Goal: Task Accomplishment & Management: Use online tool/utility

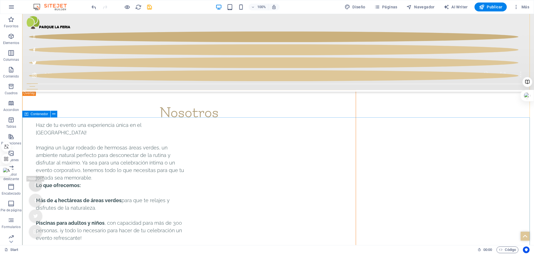
scroll to position [3419, 0]
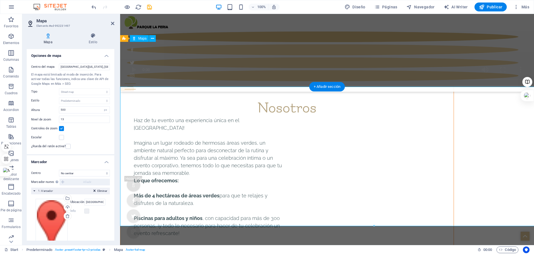
scroll to position [3389, 0]
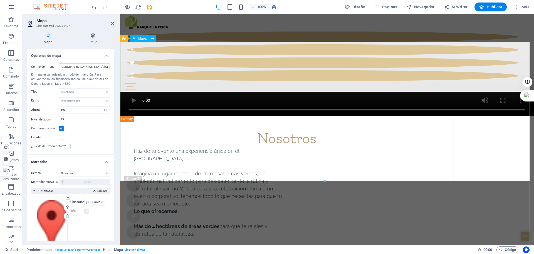
drag, startPoint x: 180, startPoint y: 81, endPoint x: 129, endPoint y: 72, distance: 51.7
click at [82, 63] on input "Brooklyn Bridge, 10038 New York, NY" at bounding box center [84, 66] width 51 height 7
click at [82, 64] on input "Brooklyn Bridge, 10038 New York, NY" at bounding box center [84, 66] width 51 height 7
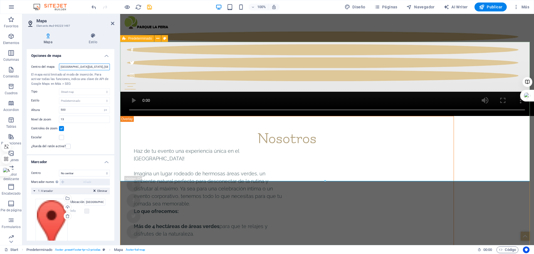
paste input "Tartini 2550-2578, Pedro Aguirre Cerda, Región Metropolitana"
click at [93, 84] on div "El mapa está limitado al modo de inserción. Para activar todas las funciones, i…" at bounding box center [70, 79] width 79 height 14
click at [82, 66] on input "Tartini 2550-2578, Pedro Aguirre Cerda, Región Metropolitana" at bounding box center [84, 66] width 51 height 7
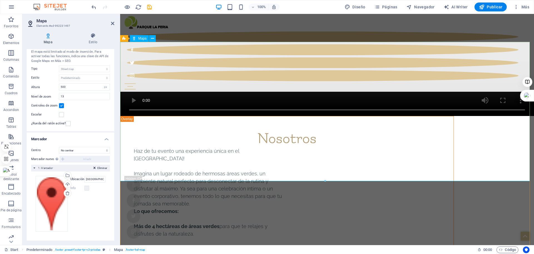
type input "Tartini 2550, Pedro Aguirre Cerda, Región Metropolitana"
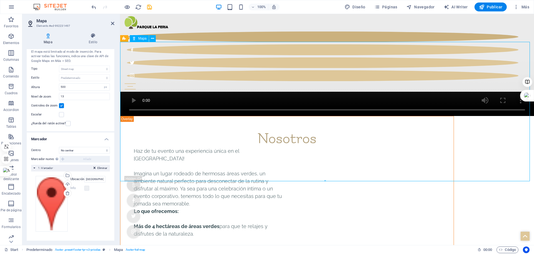
drag, startPoint x: 277, startPoint y: 139, endPoint x: 293, endPoint y: 113, distance: 31.0
drag, startPoint x: 292, startPoint y: 116, endPoint x: 308, endPoint y: 83, distance: 36.3
drag, startPoint x: 324, startPoint y: 114, endPoint x: 268, endPoint y: 115, distance: 55.9
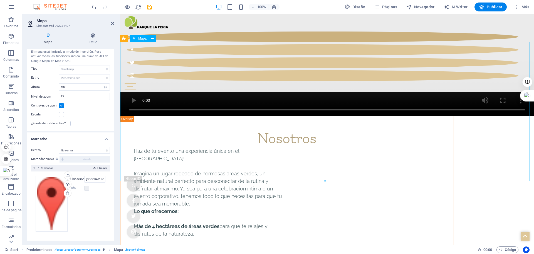
drag, startPoint x: 266, startPoint y: 116, endPoint x: 297, endPoint y: 95, distance: 37.1
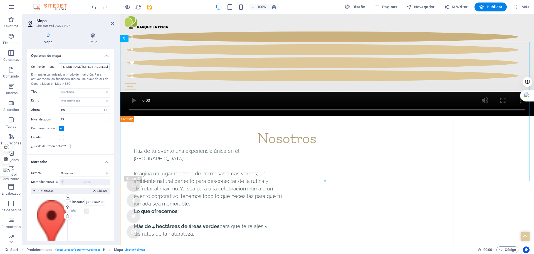
scroll to position [0, 22]
drag, startPoint x: 180, startPoint y: 80, endPoint x: 135, endPoint y: 70, distance: 46.2
drag, startPoint x: 305, startPoint y: 101, endPoint x: 294, endPoint y: 102, distance: 10.9
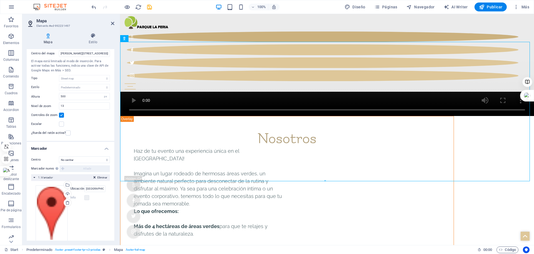
scroll to position [23, 0]
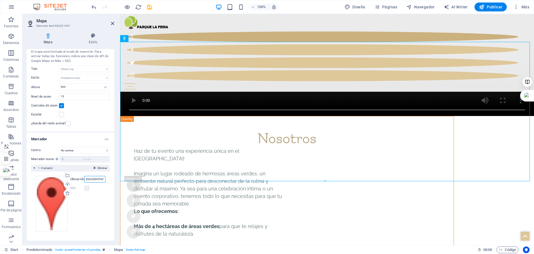
click at [88, 179] on input "Brooklyn Bridge, 10038 New York, NY" at bounding box center [94, 179] width 21 height 7
drag, startPoint x: 206, startPoint y: 193, endPoint x: 161, endPoint y: 186, distance: 45.6
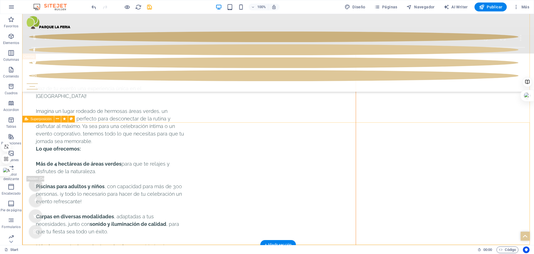
scroll to position [3389, 0]
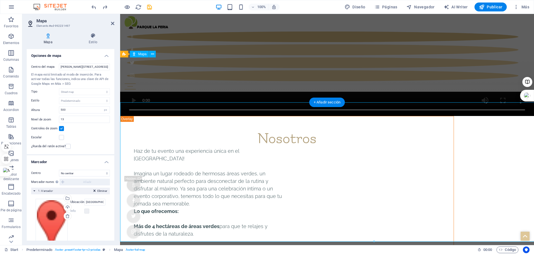
scroll to position [3373, 0]
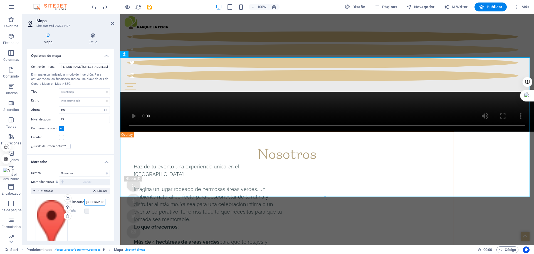
click at [87, 201] on input "Brooklyn Bridge, 10038 New York, NY" at bounding box center [94, 201] width 21 height 7
drag, startPoint x: 206, startPoint y: 215, endPoint x: 136, endPoint y: 207, distance: 70.3
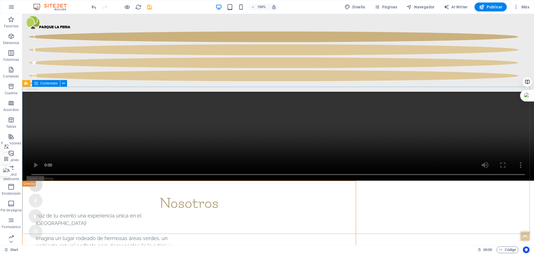
scroll to position [3389, 0]
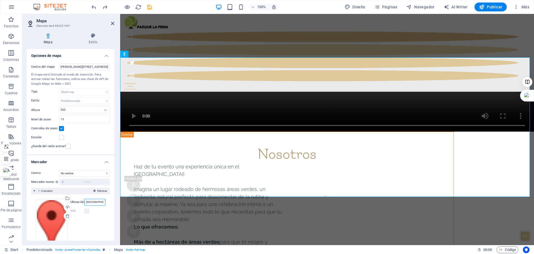
click at [87, 202] on input "Brooklyn Bridge, 10038 New York, NY" at bounding box center [94, 201] width 21 height 7
click at [85, 202] on input "Brooklyn Bridge, 10038 New York, NY" at bounding box center [94, 201] width 21 height 7
paste input "Tartini 2550-2578, Pedro Aguirre Cerda, Región Metropolitana"
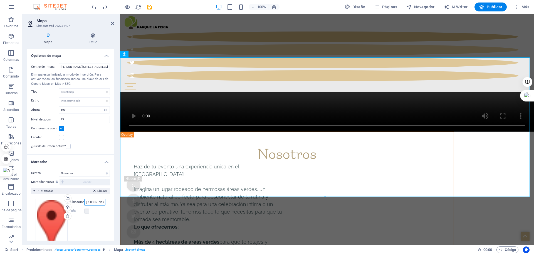
scroll to position [0, 59]
type input "Tartini 2550-2578, Pedro Aguirre Cerda, Región Metropolitana"
click at [83, 222] on div "Arrastra archivos aquí, haz clic para escoger archivos o selecciona archivos de…" at bounding box center [71, 226] width 70 height 56
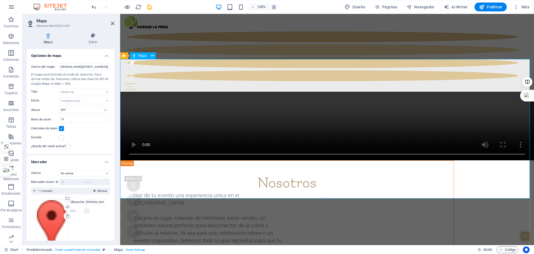
scroll to position [3290, 0]
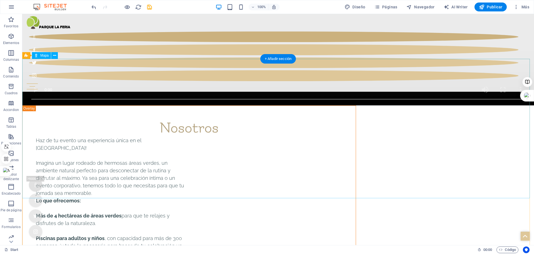
scroll to position [3472, 0]
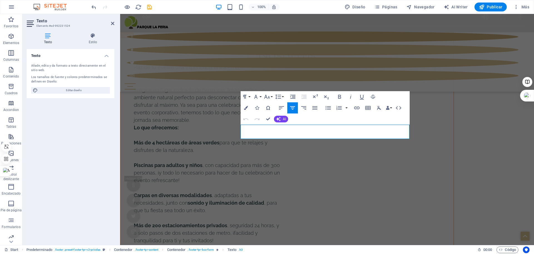
scroll to position [3427, 0]
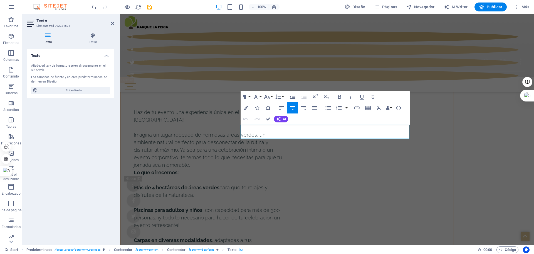
drag, startPoint x: 347, startPoint y: 135, endPoint x: 308, endPoint y: 131, distance: 39.1
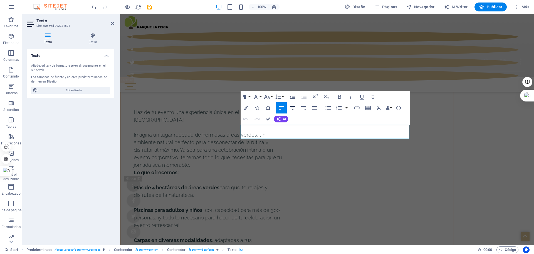
click at [292, 106] on icon "button" at bounding box center [292, 107] width 7 height 7
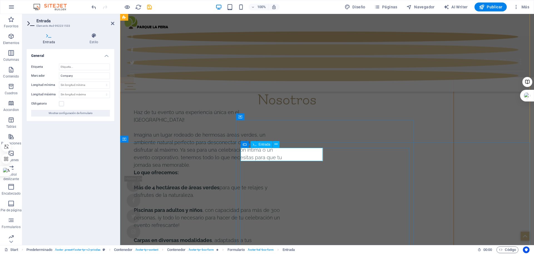
drag, startPoint x: 74, startPoint y: 77, endPoint x: 54, endPoint y: 77, distance: 20.1
click at [54, 77] on div "Marcador Company" at bounding box center [70, 75] width 79 height 7
type input "Empresa"
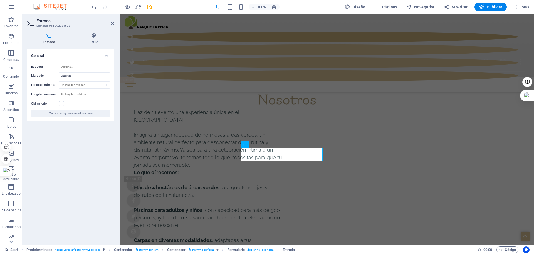
click at [65, 147] on div "General Etiqueta Marcador Empresa Longitud mínima Sin longitud mínima caráctere…" at bounding box center [71, 144] width 88 height 191
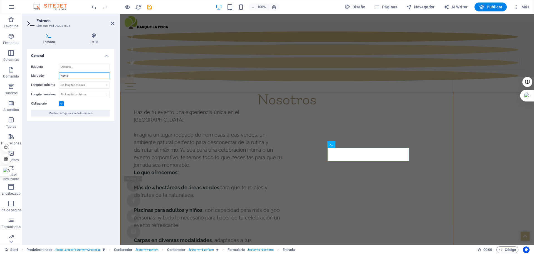
drag, startPoint x: 82, startPoint y: 79, endPoint x: 47, endPoint y: 77, distance: 34.6
click at [47, 77] on div "Marcador Name" at bounding box center [70, 75] width 79 height 7
type input "Nombre"
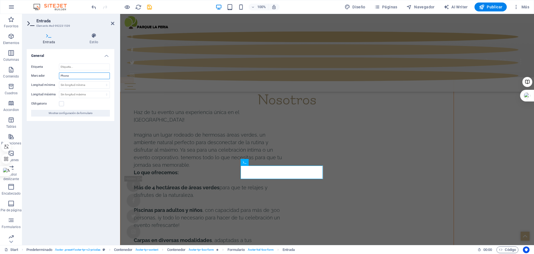
drag, startPoint x: 73, startPoint y: 76, endPoint x: 55, endPoint y: 78, distance: 17.9
click at [55, 78] on div "Marcador Phone" at bounding box center [70, 75] width 79 height 7
type input "T"
type input "Telefono"
click at [72, 151] on div "General Etiqueta Marcador Telefono Longitud mínima Sin longitud mínima carácter…" at bounding box center [71, 144] width 88 height 191
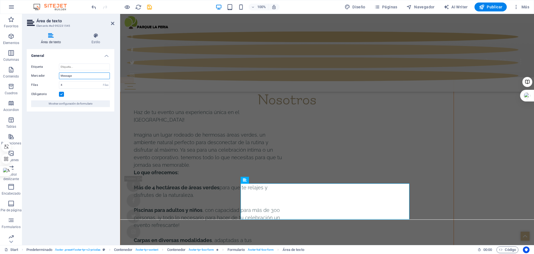
click at [80, 75] on input "Message" at bounding box center [84, 75] width 51 height 7
click at [57, 126] on div "General Etiqueta Marcador Mensage Filas 4 Filas Obligatorio Mostrar configuraci…" at bounding box center [71, 144] width 88 height 191
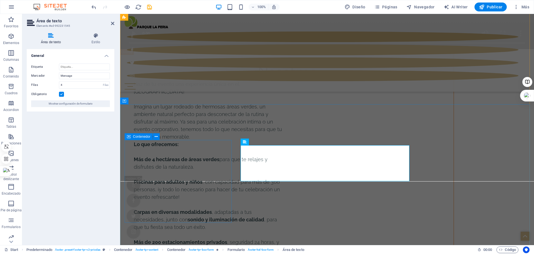
scroll to position [3455, 0]
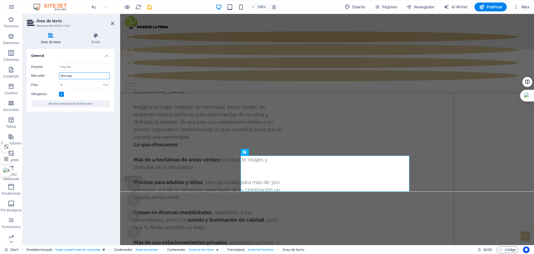
click at [78, 77] on input "Mensage" at bounding box center [84, 75] width 51 height 7
type input "Mensaje"
click at [88, 149] on div "General Etiqueta Marcador Mensaje Filas 4 Filas Obligatorio Mostrar configuraci…" at bounding box center [71, 144] width 88 height 191
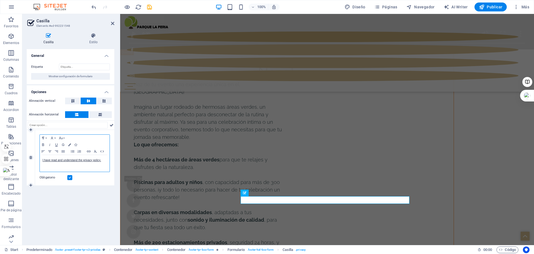
click at [103, 159] on p "I have read and understand the privacy policy." at bounding box center [75, 160] width 64 height 5
drag, startPoint x: 103, startPoint y: 159, endPoint x: 36, endPoint y: 161, distance: 66.5
click at [36, 161] on div "Paragraph Format Normal Heading 1 Heading 2 Heading 3 Heading 4 Heading 5 Headi…" at bounding box center [74, 157] width 79 height 55
click at [73, 218] on div "General Etiqueta Mostrar configuración de formulario Opciones Alineación vertic…" at bounding box center [71, 144] width 88 height 191
click at [42, 159] on div "Politicas de provacidad" at bounding box center [75, 163] width 70 height 17
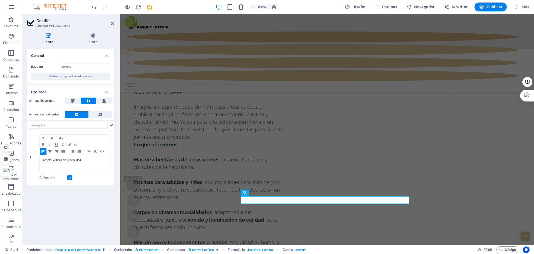
click at [51, 198] on div "General Etiqueta Mostrar configuración de formulario Opciones Alineación vertic…" at bounding box center [71, 144] width 88 height 191
click at [52, 159] on p "AceptoPoliticas de provacidad" at bounding box center [75, 160] width 64 height 5
click at [57, 159] on p "Acepto las Politicas de provacidad" at bounding box center [75, 160] width 64 height 5
click at [60, 207] on div "General Etiqueta Mostrar configuración de formulario Opciones Alineación vertic…" at bounding box center [71, 144] width 88 height 191
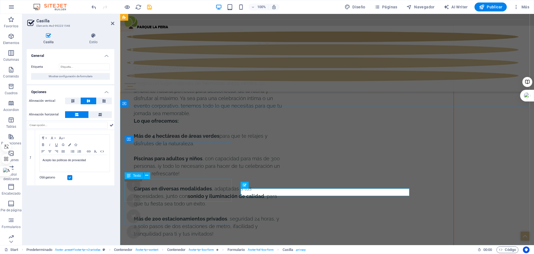
scroll to position [3511, 0]
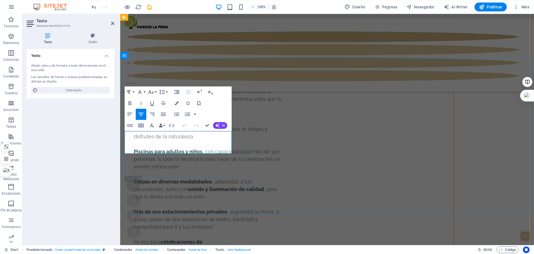
scroll to position [3672, 0]
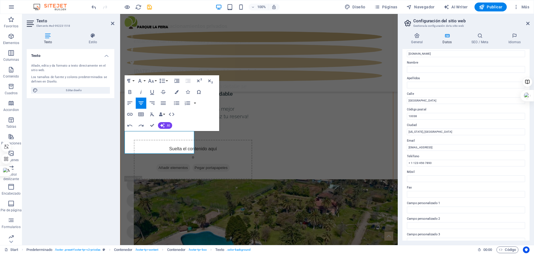
scroll to position [21, 0]
click at [431, 99] on input "Brooklyn Bridge" at bounding box center [466, 101] width 118 height 7
drag, startPoint x: 432, startPoint y: 99, endPoint x: 404, endPoint y: 104, distance: 28.1
click at [404, 104] on div "Datos de contacto para este sitio web. Pueden usarse en cualquier parte del sit…" at bounding box center [466, 144] width 127 height 191
type input "[PERSON_NAME] 2550-2578"
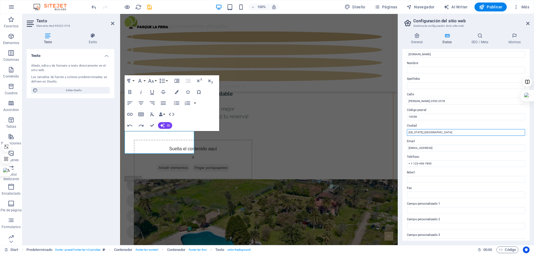
click at [434, 131] on input "New York, NY" at bounding box center [466, 132] width 118 height 7
type input "N"
type input "[PERSON_NAME]"
drag, startPoint x: 596, startPoint y: 161, endPoint x: 397, endPoint y: 157, distance: 198.7
type input "[EMAIL_ADDRESS][DOMAIN_NAME]"
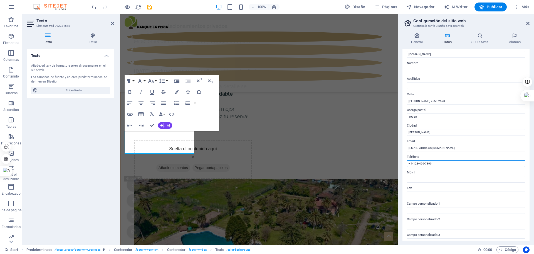
drag, startPoint x: 557, startPoint y: 179, endPoint x: 394, endPoint y: 165, distance: 163.1
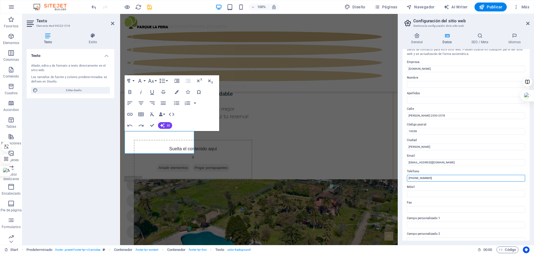
scroll to position [0, 0]
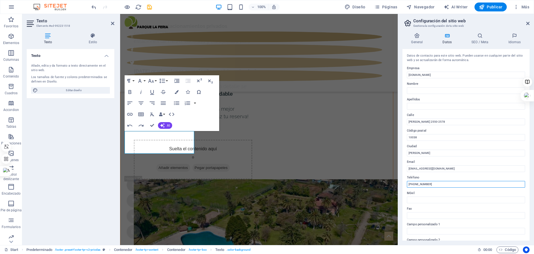
type input "[PHONE_NUMBER]"
click at [98, 191] on div "Texto Añade, edita y da formato a texto directamente en el sitio web. Los tamañ…" at bounding box center [71, 144] width 88 height 191
click at [479, 40] on h4 "SEO / Meta" at bounding box center [481, 39] width 37 height 12
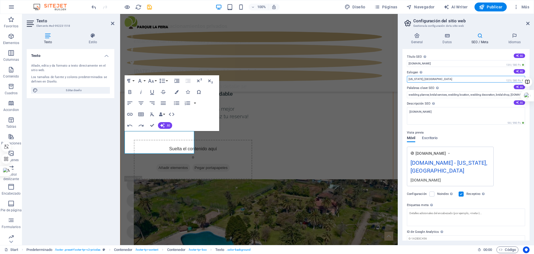
drag, startPoint x: 432, startPoint y: 82, endPoint x: 400, endPoint y: 83, distance: 31.7
click at [400, 83] on div "General Datos SEO / Meta Idiomas Nombre del sitio web parquelaferia.cl Logo Arr…" at bounding box center [466, 136] width 136 height 216
type input "P"
type input "centro de eventos"
click at [417, 95] on input "wedding planner, bridal services, wedding location, wedding decoration, bridal …" at bounding box center [466, 94] width 118 height 7
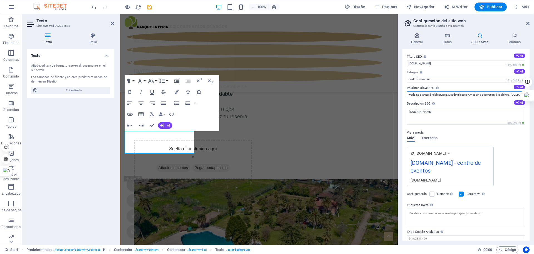
scroll to position [0, 27]
drag, startPoint x: 408, startPoint y: 95, endPoint x: 562, endPoint y: 104, distance: 154.7
click at [534, 104] on html "parquelaferia.cl Start Favoritos Elementos Columnas Contenido Cuadros Accordion…" at bounding box center [267, 127] width 534 height 254
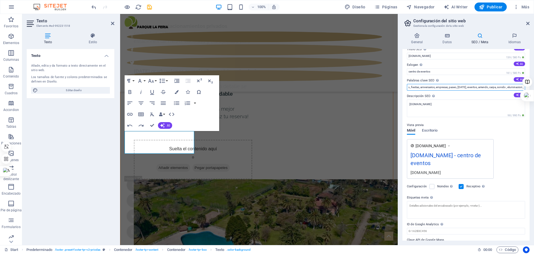
scroll to position [0, 0]
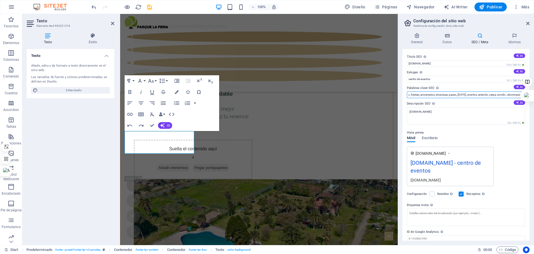
type input "eventos, piscina , fiestas, aniversarios, empresas, paseo, [DATE], eventos, arr…"
click at [473, 36] on icon at bounding box center [480, 36] width 35 height 6
click at [445, 40] on h4 "Datos" at bounding box center [448, 39] width 29 height 12
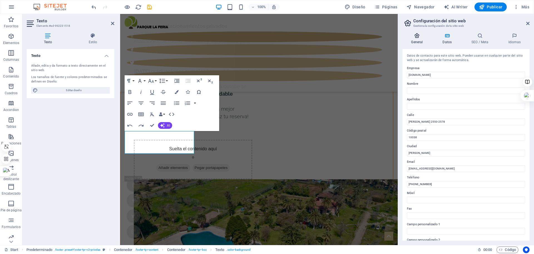
click at [409, 39] on h4 "General" at bounding box center [418, 39] width 31 height 12
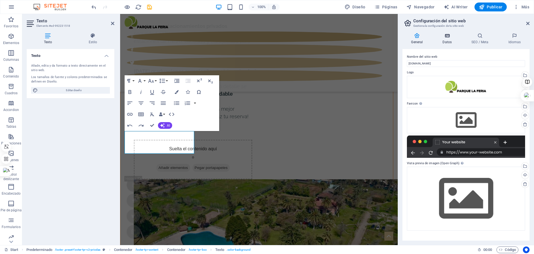
click at [452, 36] on icon at bounding box center [447, 36] width 27 height 6
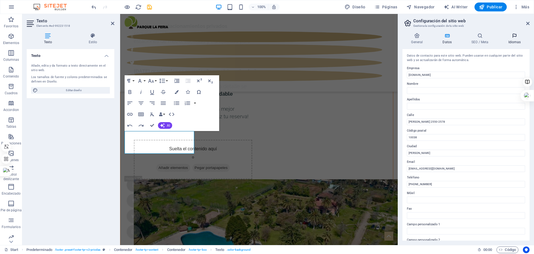
click at [516, 36] on icon at bounding box center [515, 36] width 30 height 6
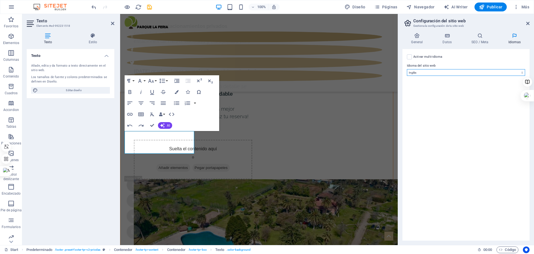
click at [508, 73] on select "Abkhazian Afar Afrikaans Akan Albanés Alemán Amharic Árabe Aragonese Armenian A…" at bounding box center [466, 72] width 118 height 7
select select "44"
click at [407, 69] on select "Abkhazian Afar Afrikaans Akan Albanés Alemán Amharic Árabe Aragonese Armenian A…" at bounding box center [466, 72] width 118 height 7
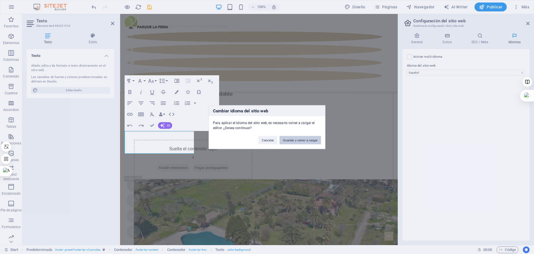
click at [299, 141] on button "Guardar y volver a cargar" at bounding box center [300, 140] width 41 height 8
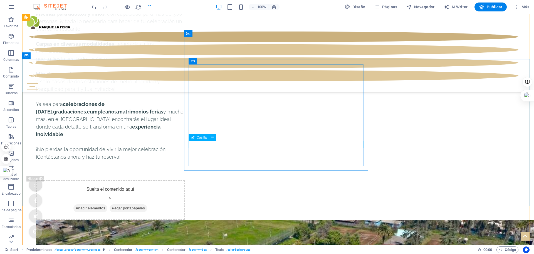
checkbox input "false"
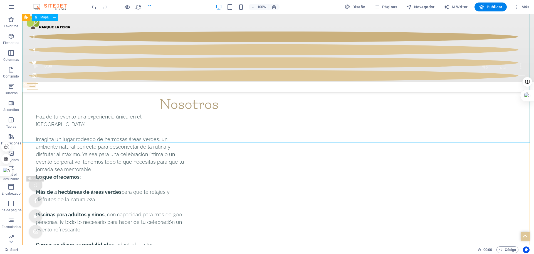
scroll to position [3444, 0]
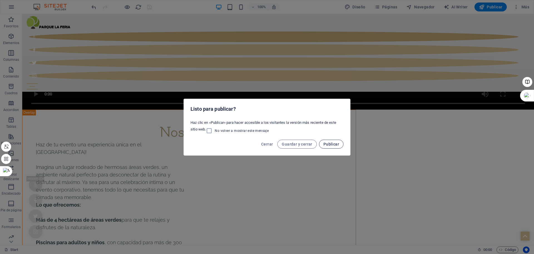
click at [326, 142] on span "Publicar" at bounding box center [332, 144] width 16 height 4
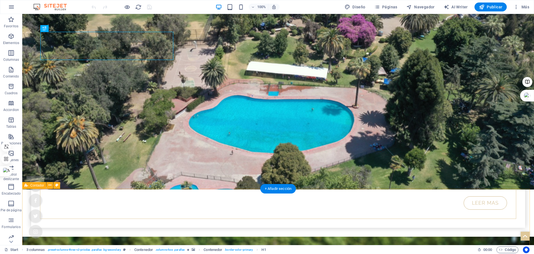
scroll to position [263, 0]
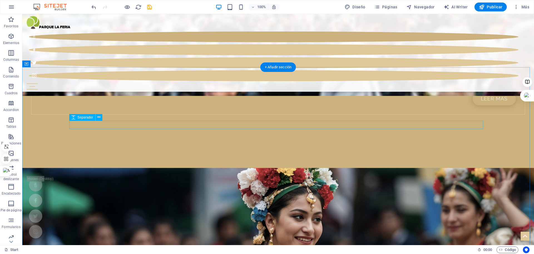
scroll to position [291, 0]
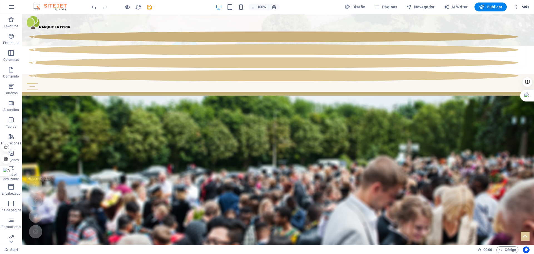
click at [525, 9] on span "Más" at bounding box center [522, 7] width 16 height 6
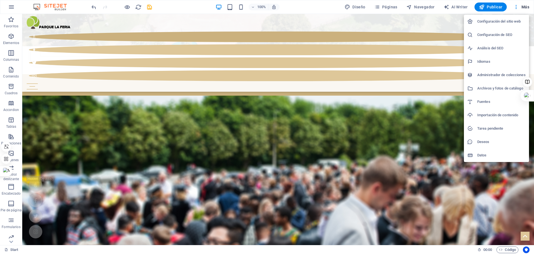
click at [490, 34] on h6 "Configuración de SEO" at bounding box center [502, 34] width 48 height 7
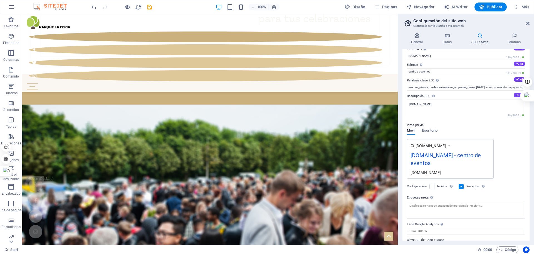
scroll to position [0, 0]
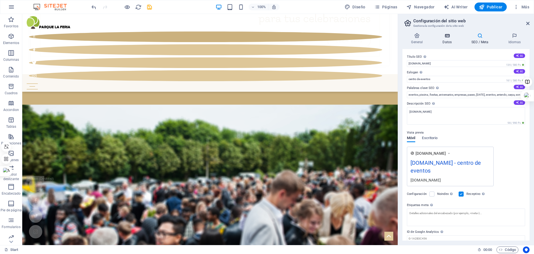
click at [446, 38] on icon at bounding box center [447, 36] width 27 height 6
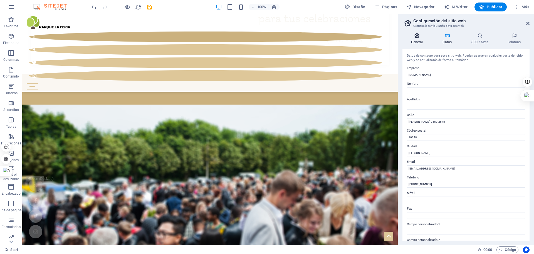
click at [420, 40] on h4 "General" at bounding box center [418, 39] width 31 height 12
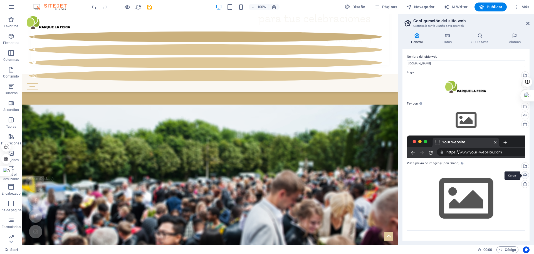
click at [526, 174] on div "Cargar" at bounding box center [525, 175] width 8 height 8
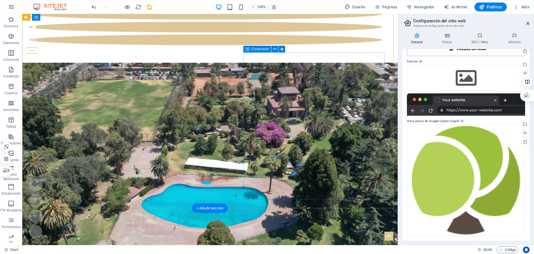
scroll to position [40, 0]
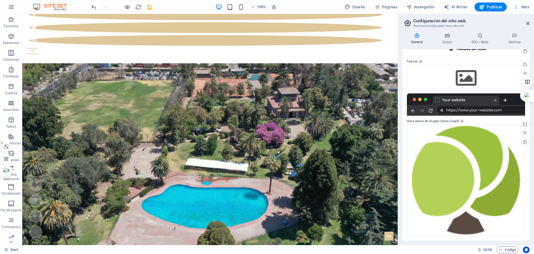
click at [417, 37] on icon at bounding box center [417, 36] width 29 height 6
click at [446, 40] on h4 "Datos" at bounding box center [448, 39] width 29 height 12
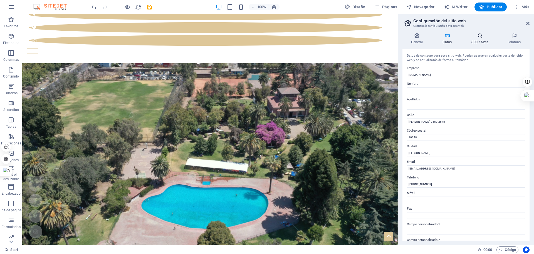
click at [480, 41] on h4 "SEO / Meta" at bounding box center [481, 39] width 37 height 12
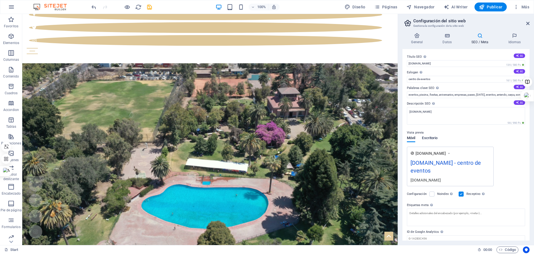
click at [432, 136] on span "Escritorio" at bounding box center [430, 138] width 16 height 8
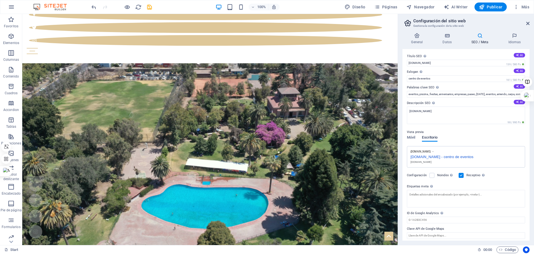
scroll to position [0, 0]
click at [412, 138] on span "Móvil" at bounding box center [411, 138] width 8 height 8
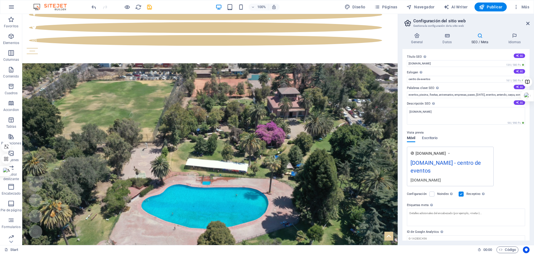
click at [477, 41] on h4 "SEO / Meta" at bounding box center [481, 39] width 37 height 12
click at [445, 42] on h4 "Datos" at bounding box center [448, 39] width 29 height 12
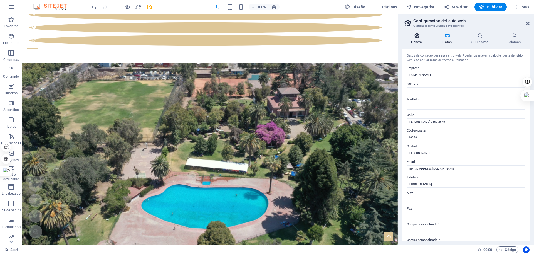
click at [415, 37] on icon at bounding box center [417, 36] width 29 height 6
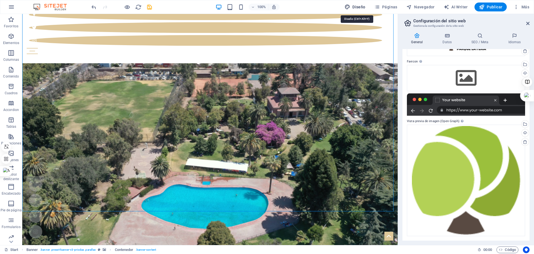
click at [358, 7] on span "Diseño" at bounding box center [355, 7] width 21 height 6
select select "px"
select select "300"
select select "px"
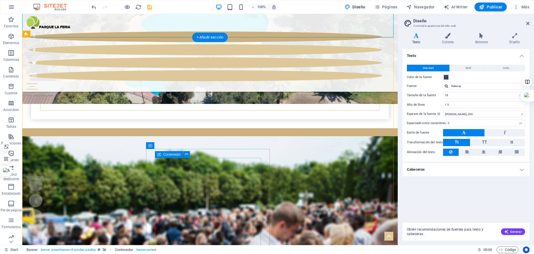
scroll to position [278, 0]
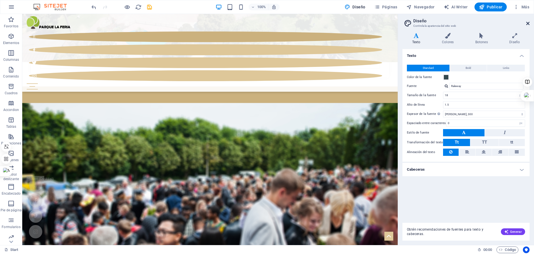
drag, startPoint x: 527, startPoint y: 25, endPoint x: 505, endPoint y: 11, distance: 25.9
click at [527, 24] on icon at bounding box center [528, 23] width 3 height 4
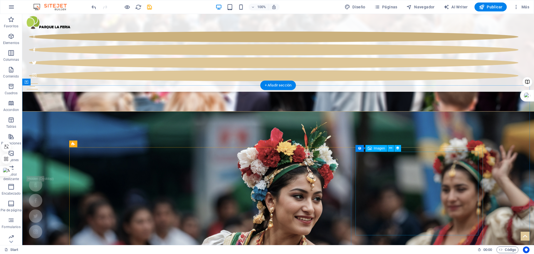
scroll to position [529, 0]
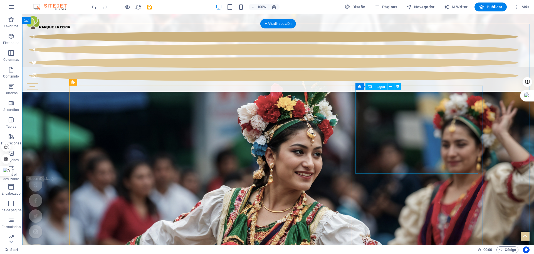
select select "%"
select select "px"
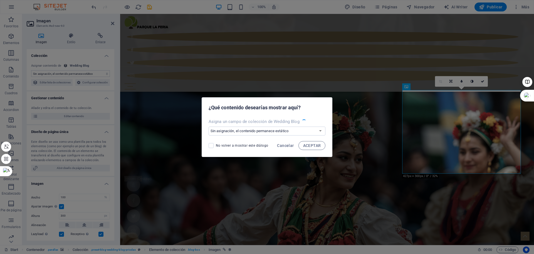
select select "image"
click at [305, 146] on span "ACEPTAR" at bounding box center [312, 145] width 18 height 4
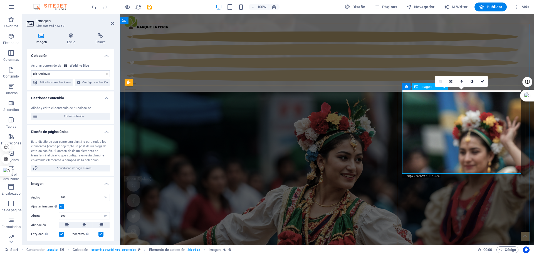
click at [41, 36] on icon at bounding box center [41, 36] width 29 height 6
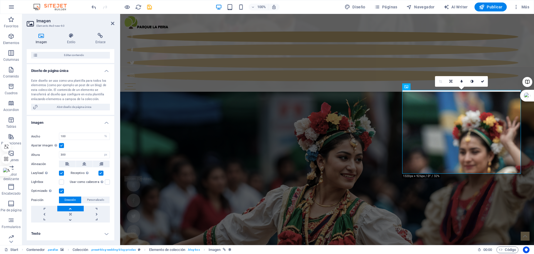
scroll to position [5, 0]
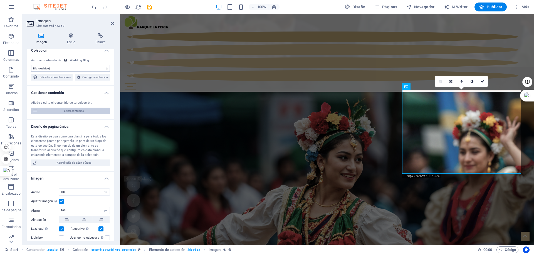
click at [77, 114] on span "Editar contenido" at bounding box center [74, 110] width 69 height 7
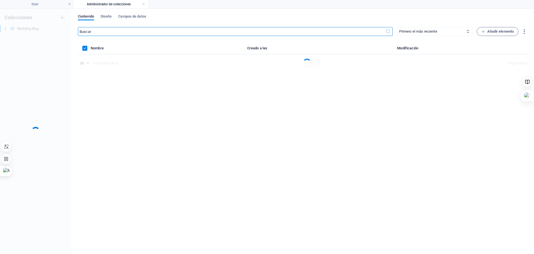
scroll to position [0, 0]
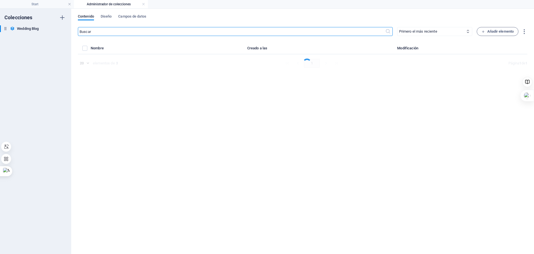
select select "Category 1"
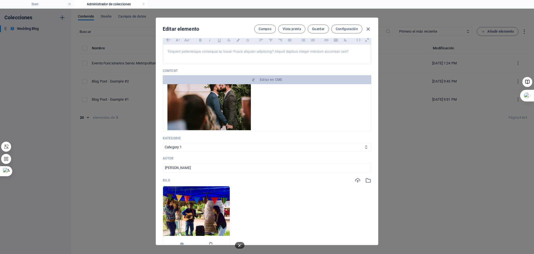
scroll to position [111, 0]
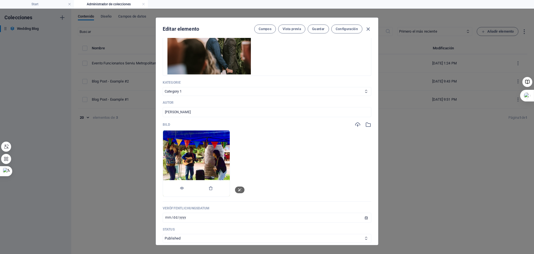
click at [208, 162] on img at bounding box center [196, 163] width 67 height 66
click at [230, 165] on img at bounding box center [196, 163] width 67 height 66
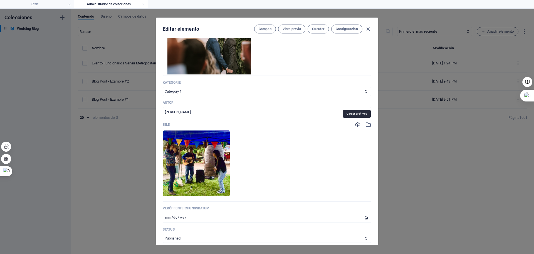
click at [360, 125] on icon "button" at bounding box center [358, 124] width 6 height 6
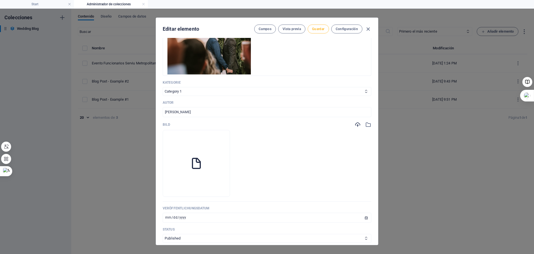
click at [322, 30] on span "Guardar" at bounding box center [318, 29] width 12 height 4
click at [357, 127] on icon "button" at bounding box center [358, 124] width 6 height 6
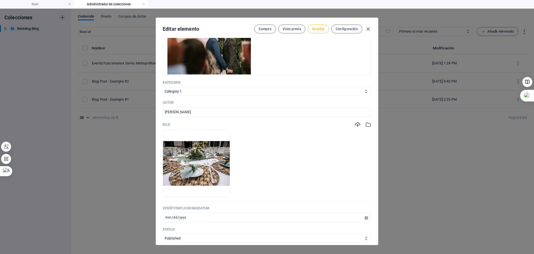
click at [321, 30] on span "Guardar" at bounding box center [318, 29] width 12 height 4
click at [369, 29] on icon "button" at bounding box center [368, 29] width 6 height 6
type input "[DATE]"
type input "blog-post-example-1"
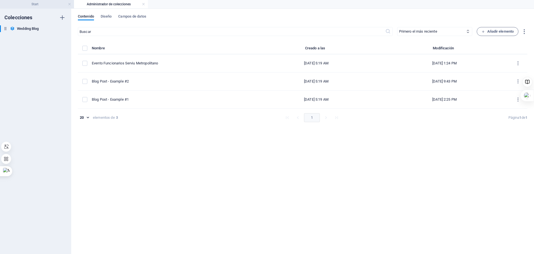
click at [39, 2] on h4 "Start" at bounding box center [37, 4] width 74 height 6
select select "DISABLED_OPTION_VALUE"
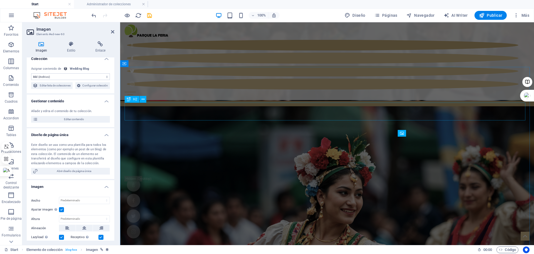
scroll to position [486, 0]
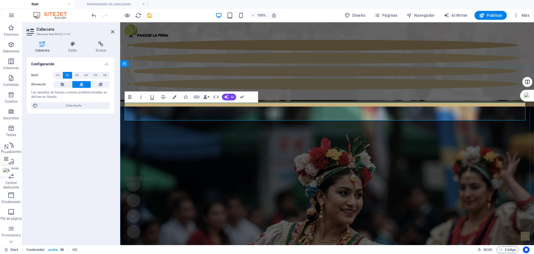
drag, startPoint x: 380, startPoint y: 113, endPoint x: 277, endPoint y: 122, distance: 102.5
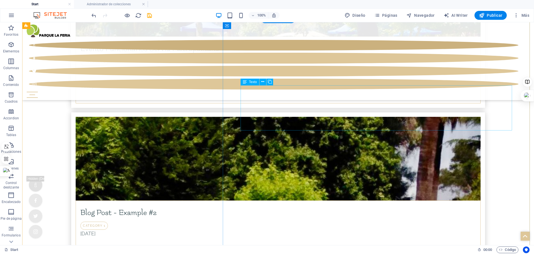
scroll to position [2323, 0]
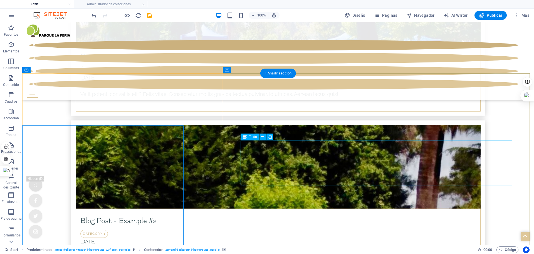
scroll to position [2309, 0]
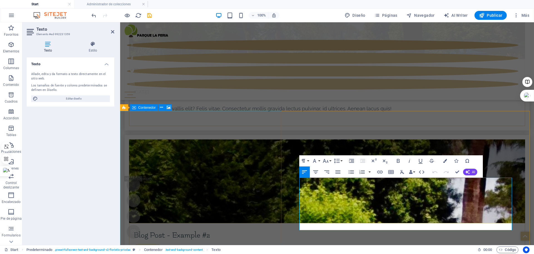
scroll to position [2323, 0]
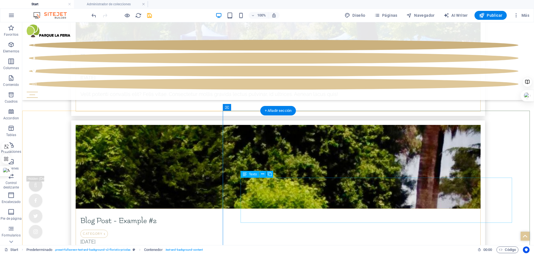
scroll to position [2271, 0]
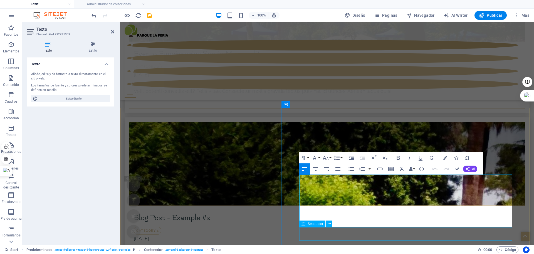
drag, startPoint x: 300, startPoint y: 218, endPoint x: 354, endPoint y: 225, distance: 53.9
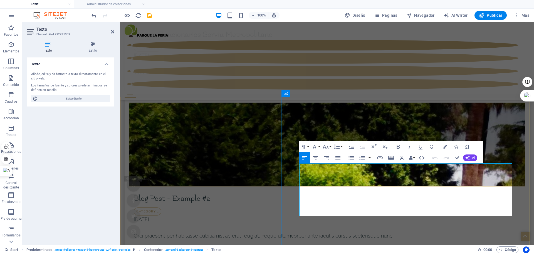
scroll to position [2354, 0]
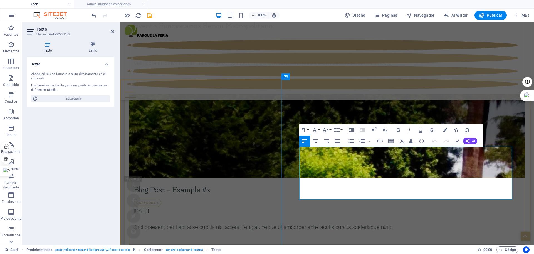
drag, startPoint x: 395, startPoint y: 174, endPoint x: 302, endPoint y: 152, distance: 94.8
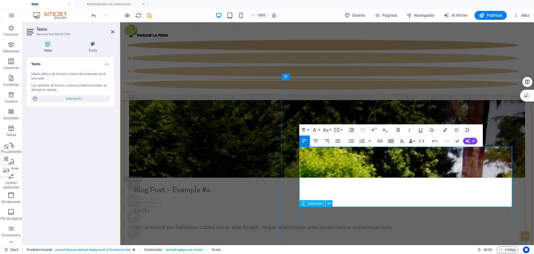
drag, startPoint x: 301, startPoint y: 195, endPoint x: 473, endPoint y: 209, distance: 172.3
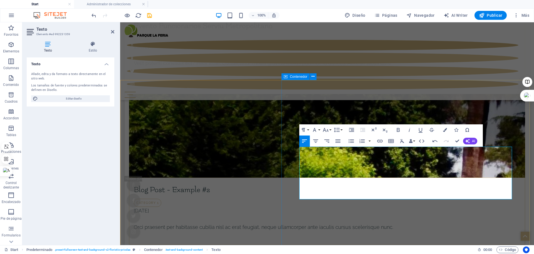
drag, startPoint x: 427, startPoint y: 181, endPoint x: 296, endPoint y: 147, distance: 135.7
copy p "Contamos con todo lo becesario para que celebres tu fiesta de graduacion, en la…"
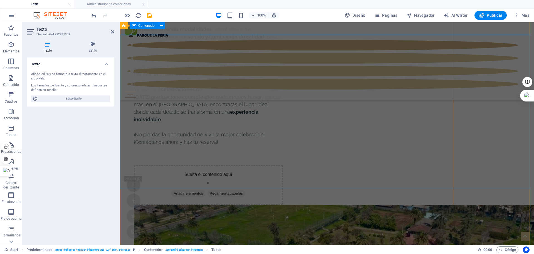
scroll to position [3578, 0]
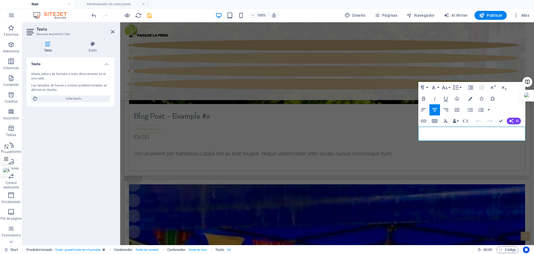
scroll to position [3557, 0]
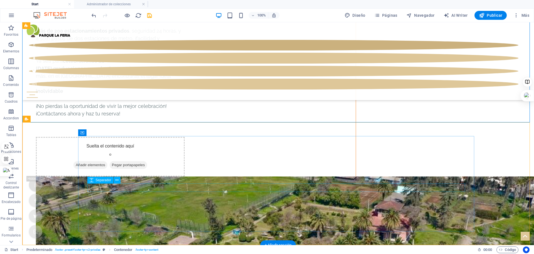
scroll to position [3684, 0]
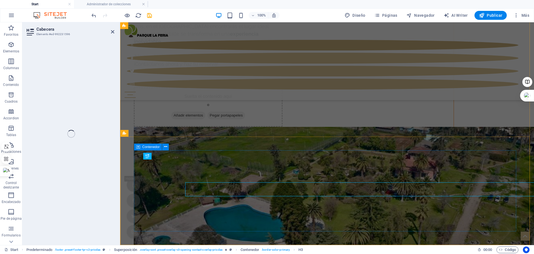
scroll to position [3655, 0]
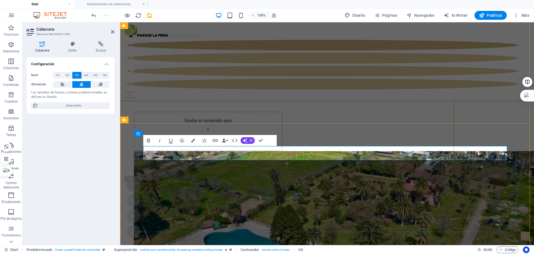
scroll to position [3662, 0]
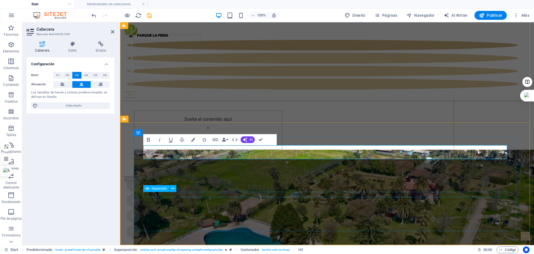
select select "px"
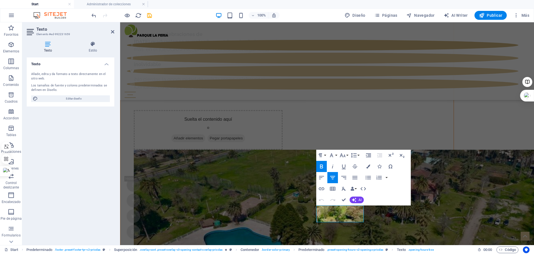
drag, startPoint x: 391, startPoint y: 211, endPoint x: 488, endPoint y: 211, distance: 97.4
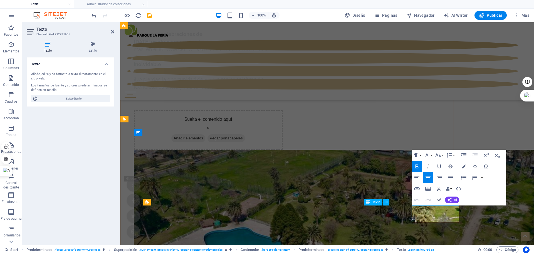
drag, startPoint x: 392, startPoint y: 211, endPoint x: 512, endPoint y: 233, distance: 122.5
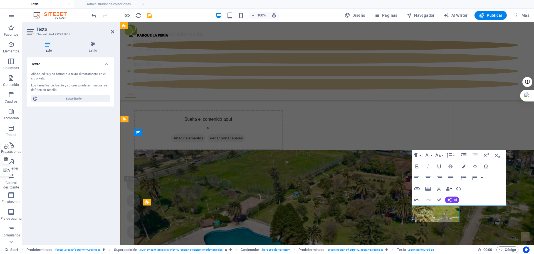
click at [466, 205] on icon at bounding box center [464, 201] width 4 height 7
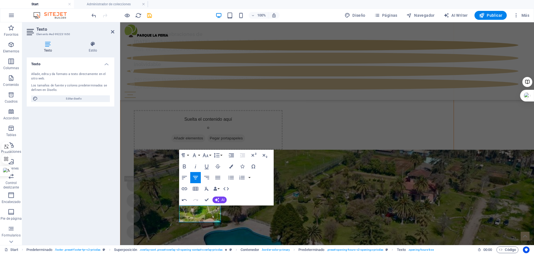
click at [92, 207] on div "Texto Añade, edita y da formato a texto directamente en el sitio web. Los tamañ…" at bounding box center [71, 148] width 88 height 183
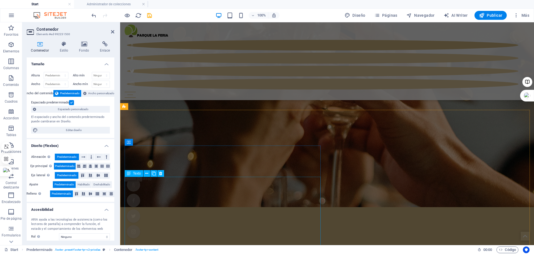
scroll to position [1380, 0]
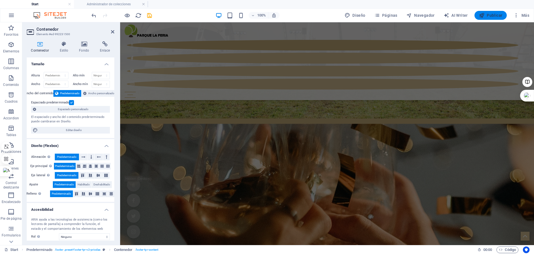
click at [491, 13] on span "Publicar" at bounding box center [491, 16] width 24 height 6
checkbox input "false"
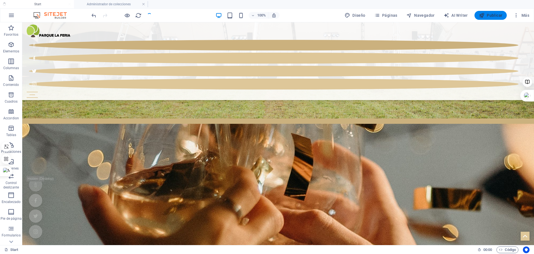
scroll to position [3600, 0]
